Goal: Task Accomplishment & Management: Use online tool/utility

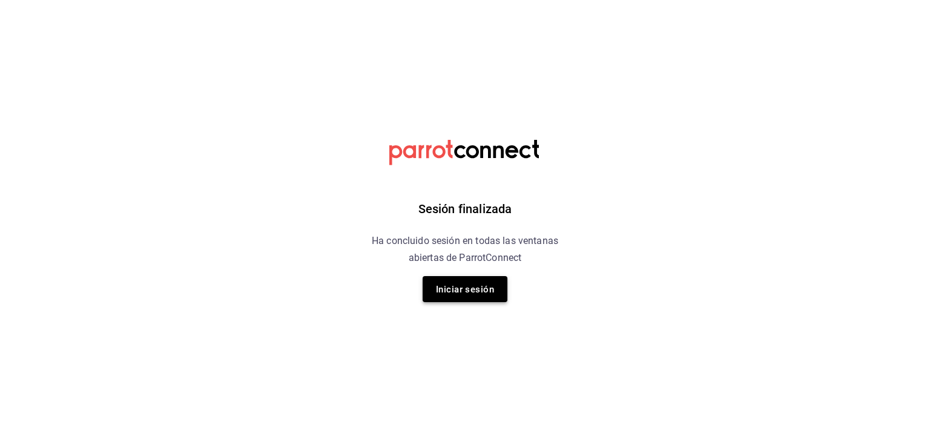
click at [465, 297] on button "Iniciar sesión" at bounding box center [465, 289] width 85 height 26
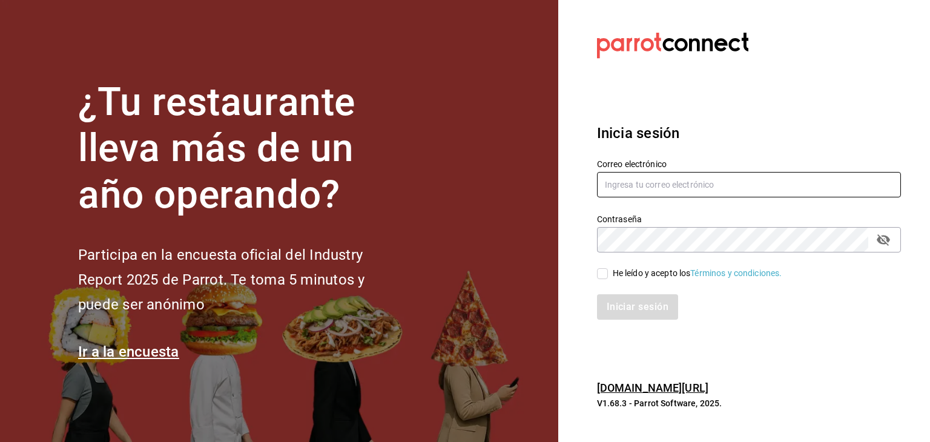
type input "akashisushixpress@gmail.com"
click at [603, 273] on input "He leído y acepto los Términos y condiciones." at bounding box center [602, 273] width 11 height 11
checkbox input "true"
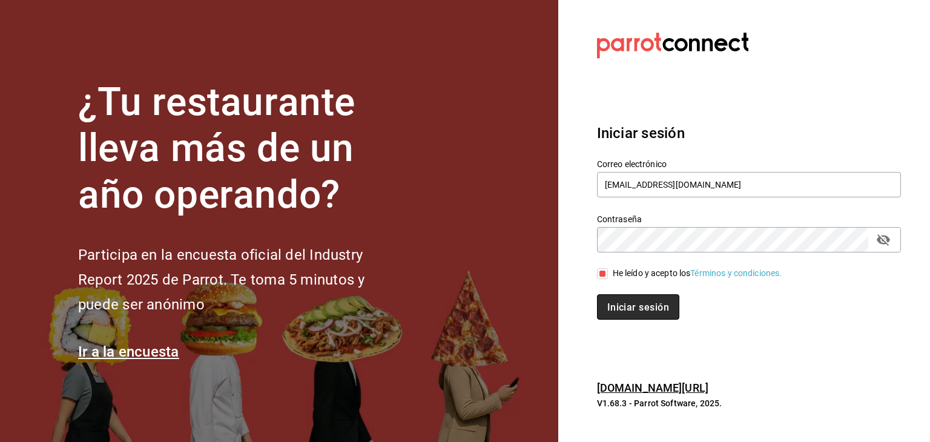
click at [620, 312] on font "Iniciar sesión" at bounding box center [638, 308] width 62 height 12
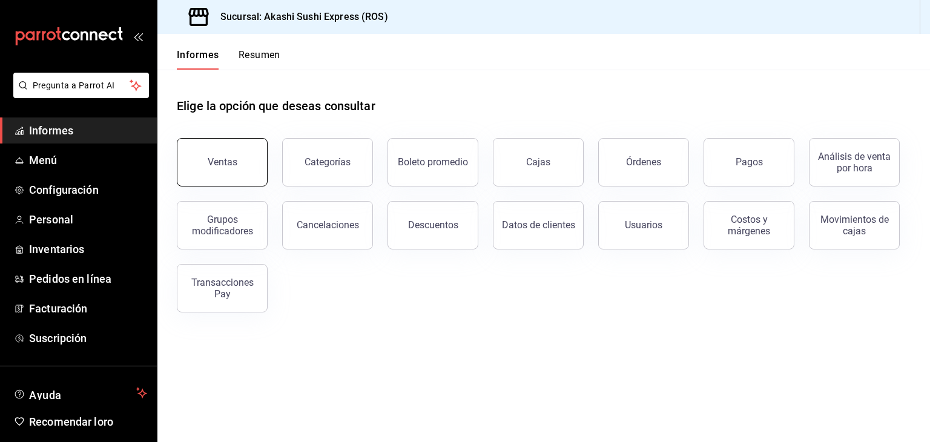
click at [229, 172] on button "Ventas" at bounding box center [222, 162] width 91 height 48
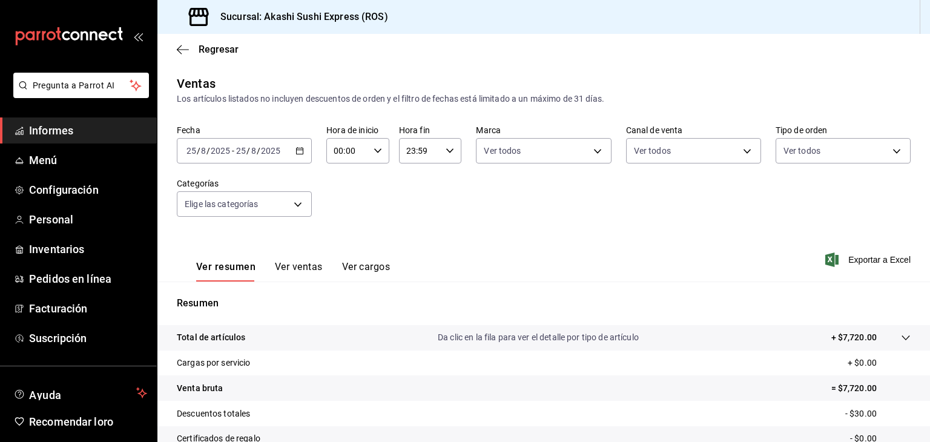
click at [302, 151] on icon "button" at bounding box center [300, 151] width 8 height 8
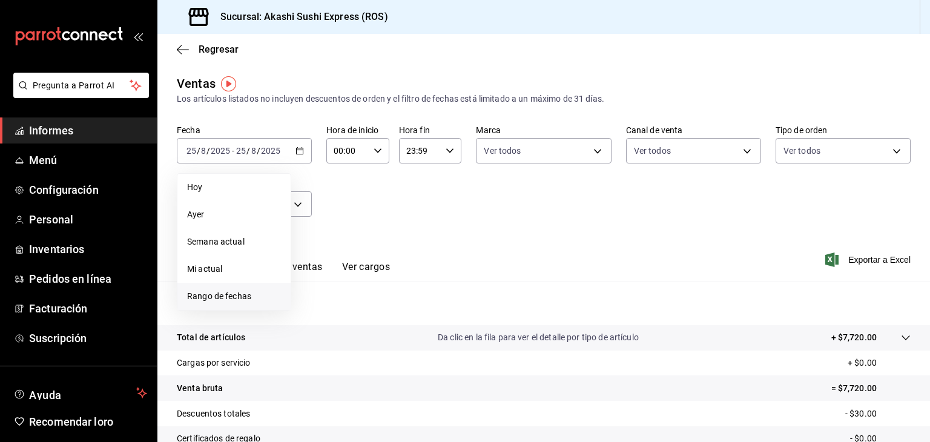
click at [218, 290] on span "Rango de fechas" at bounding box center [234, 296] width 94 height 13
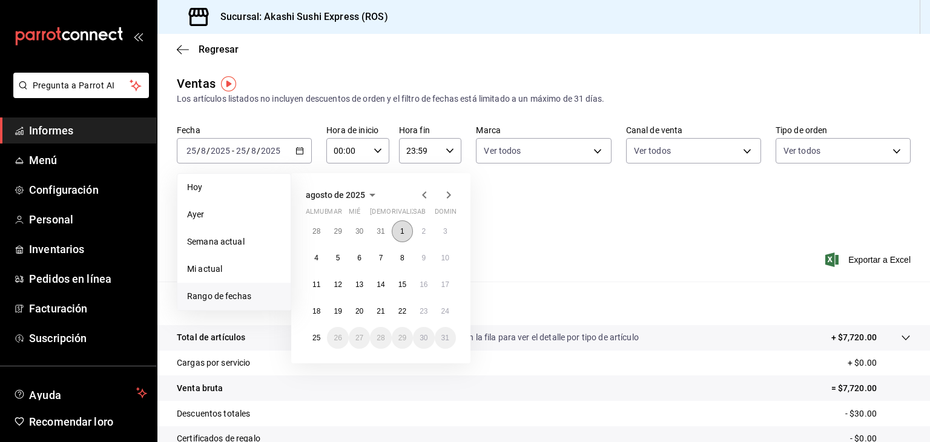
click at [402, 227] on font "1" at bounding box center [402, 231] width 4 height 8
click at [316, 339] on font "25" at bounding box center [317, 338] width 8 height 8
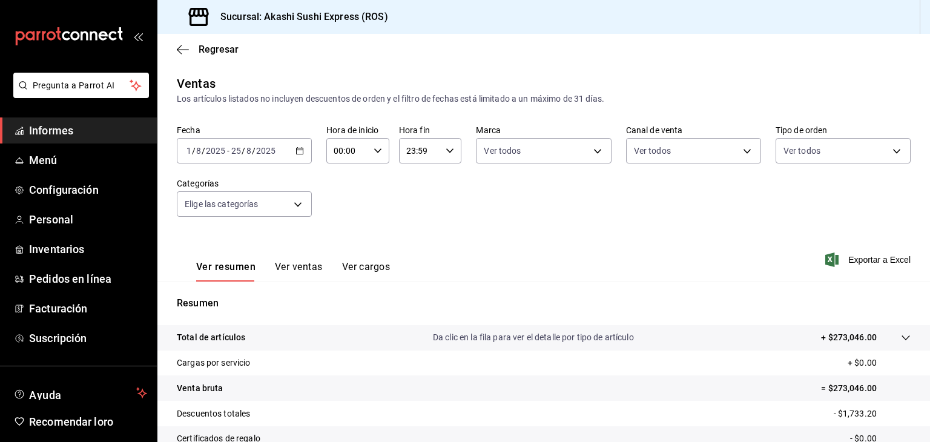
scroll to position [139, 0]
